Goal: Use online tool/utility

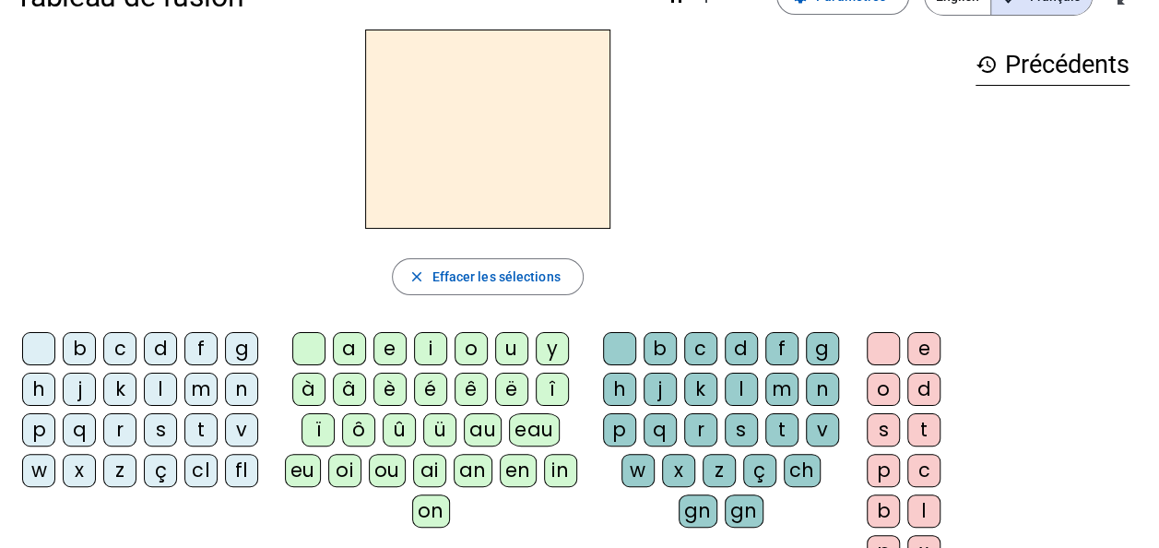
scroll to position [53, 0]
click at [249, 429] on div "v" at bounding box center [241, 428] width 33 height 33
click at [513, 350] on div "u" at bounding box center [511, 347] width 33 height 33
click at [80, 349] on div "b" at bounding box center [79, 347] width 33 height 33
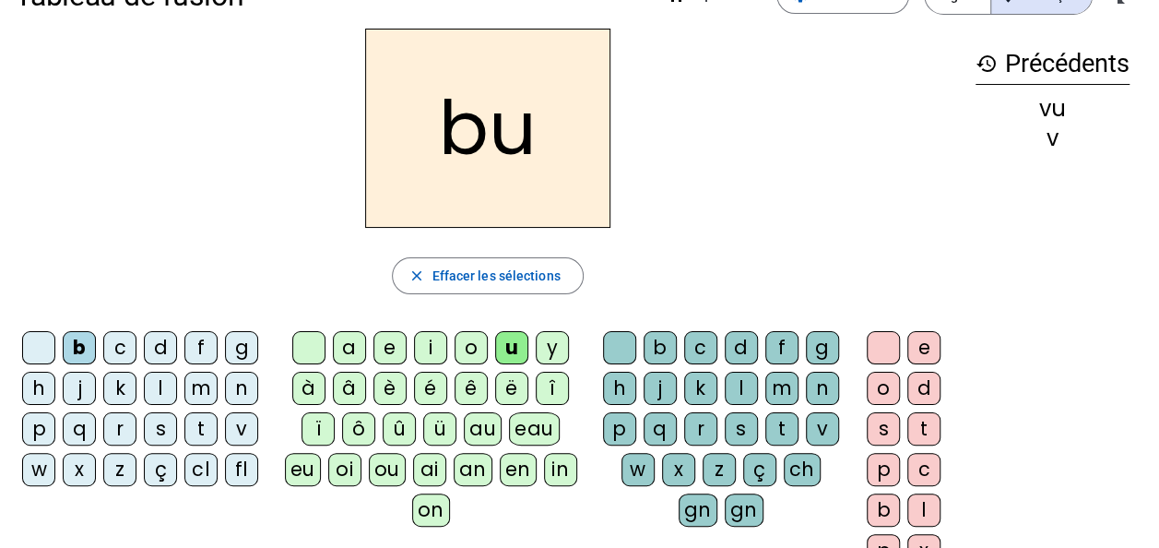
click at [171, 387] on div "l" at bounding box center [160, 388] width 33 height 33
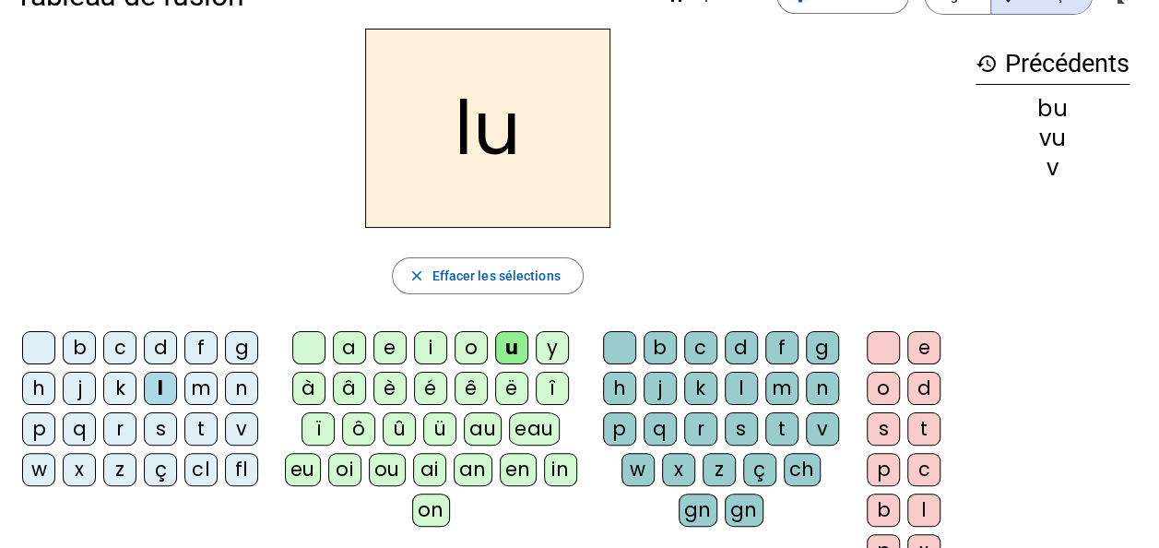
click at [207, 424] on div "t" at bounding box center [200, 428] width 33 height 33
click at [165, 424] on div "s" at bounding box center [160, 428] width 33 height 33
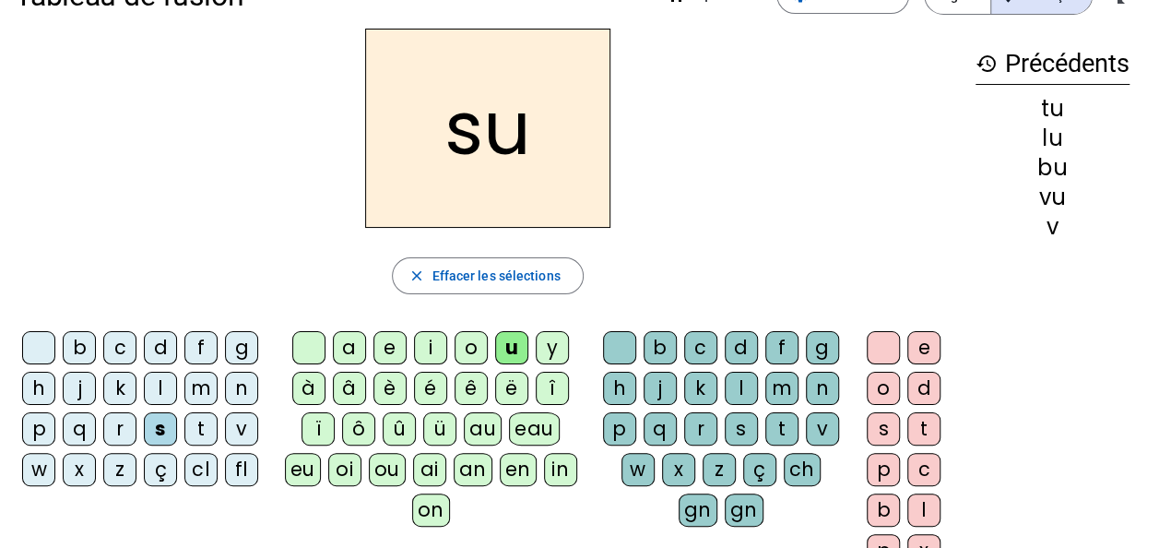
click at [354, 353] on div "a" at bounding box center [349, 347] width 33 height 33
click at [213, 383] on div "m" at bounding box center [200, 388] width 33 height 33
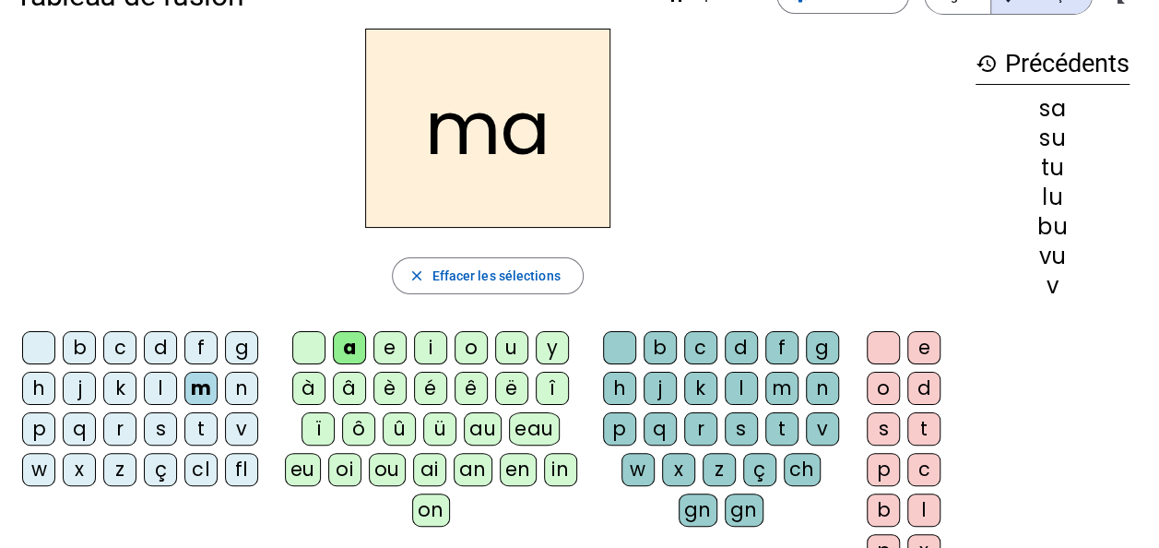
click at [245, 433] on div "v" at bounding box center [241, 428] width 33 height 33
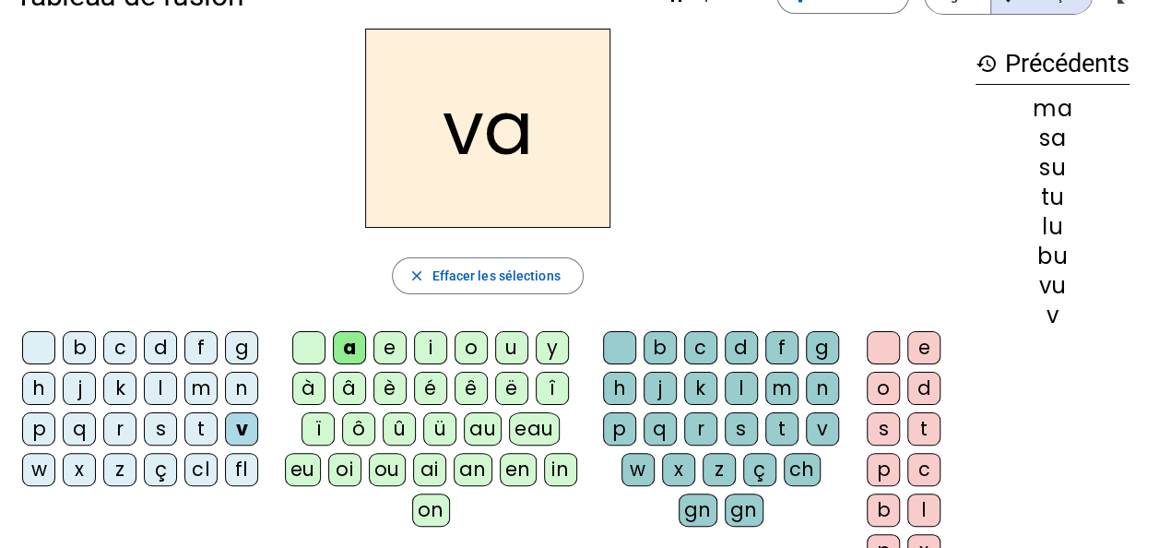
click at [741, 391] on div "l" at bounding box center [741, 388] width 33 height 33
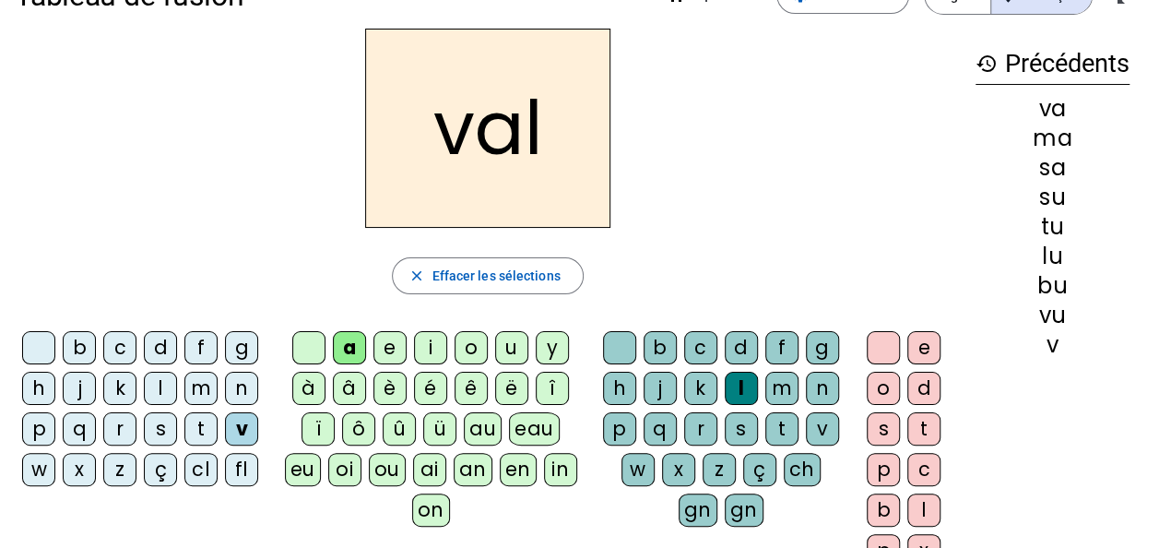
click at [88, 349] on div "b" at bounding box center [79, 347] width 33 height 33
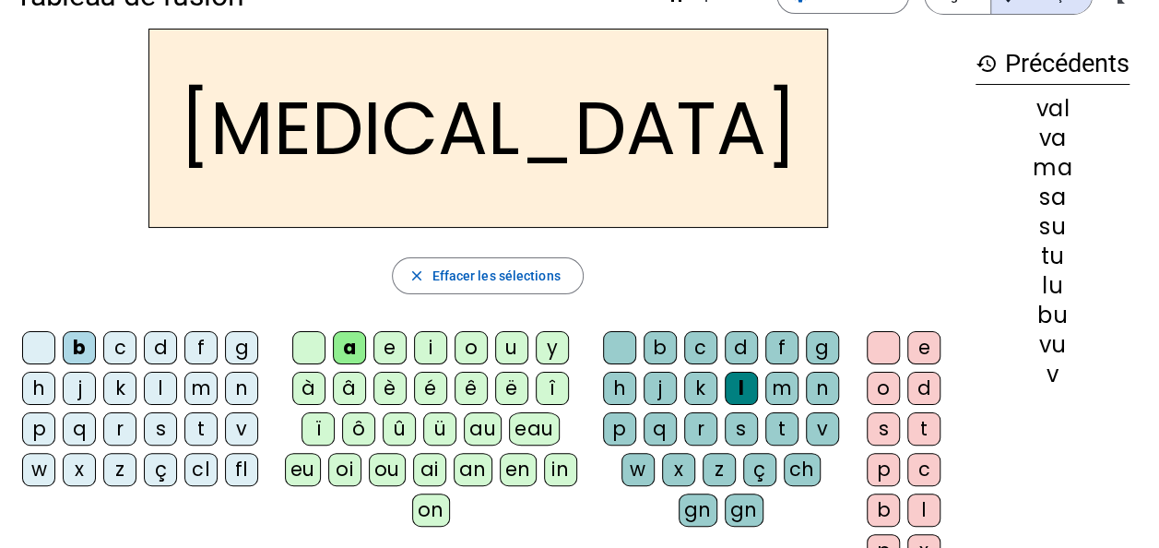
click at [697, 343] on div "c" at bounding box center [700, 347] width 33 height 33
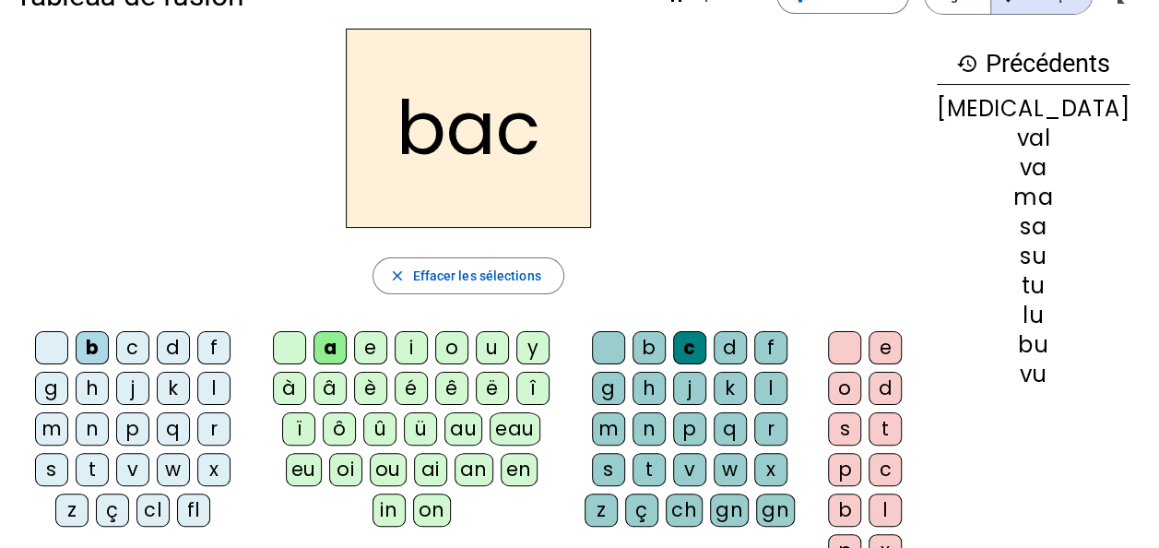
click at [68, 453] on div "s" at bounding box center [51, 469] width 33 height 33
